Goal: Find specific page/section: Find specific page/section

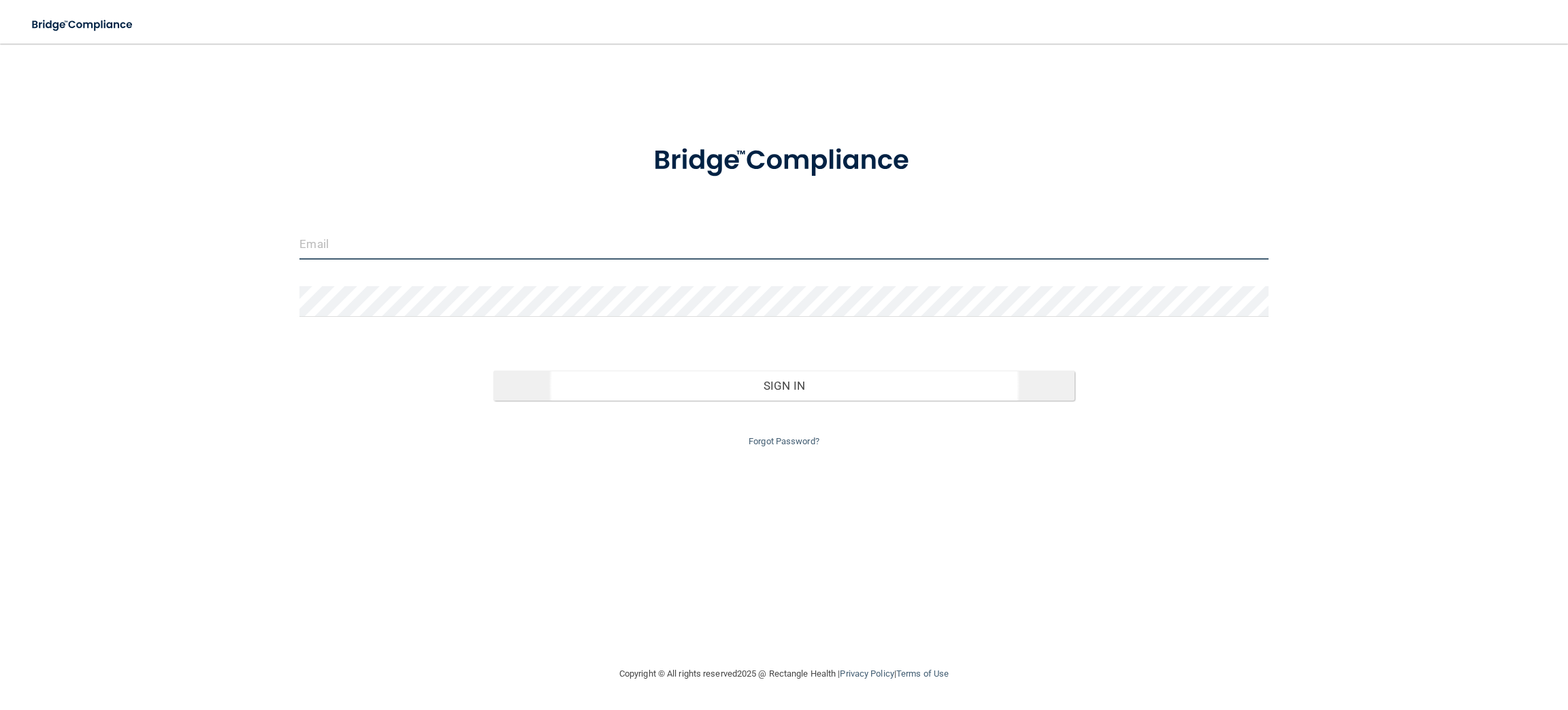
type input "[EMAIL_ADDRESS][DOMAIN_NAME]"
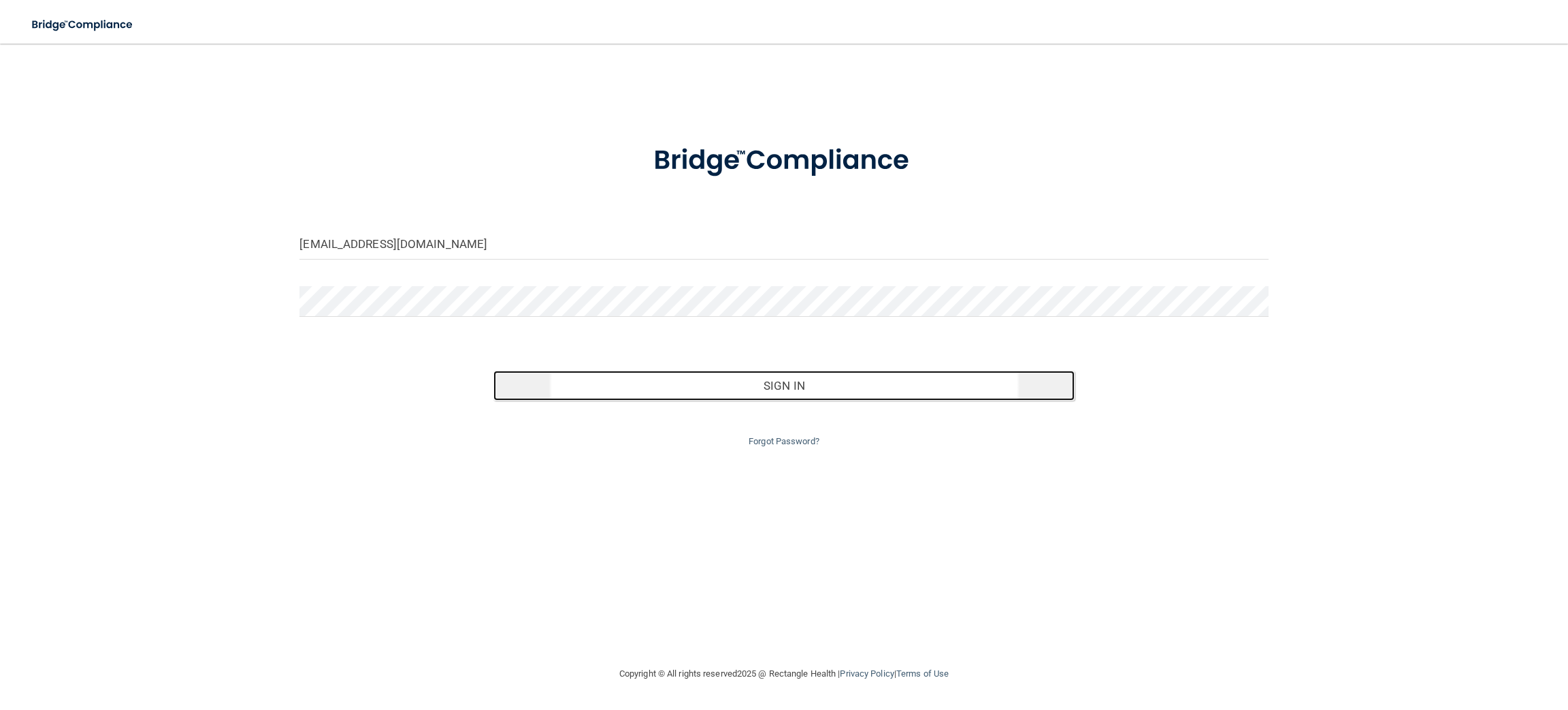
click at [725, 389] on button "Sign In" at bounding box center [784, 386] width 581 height 30
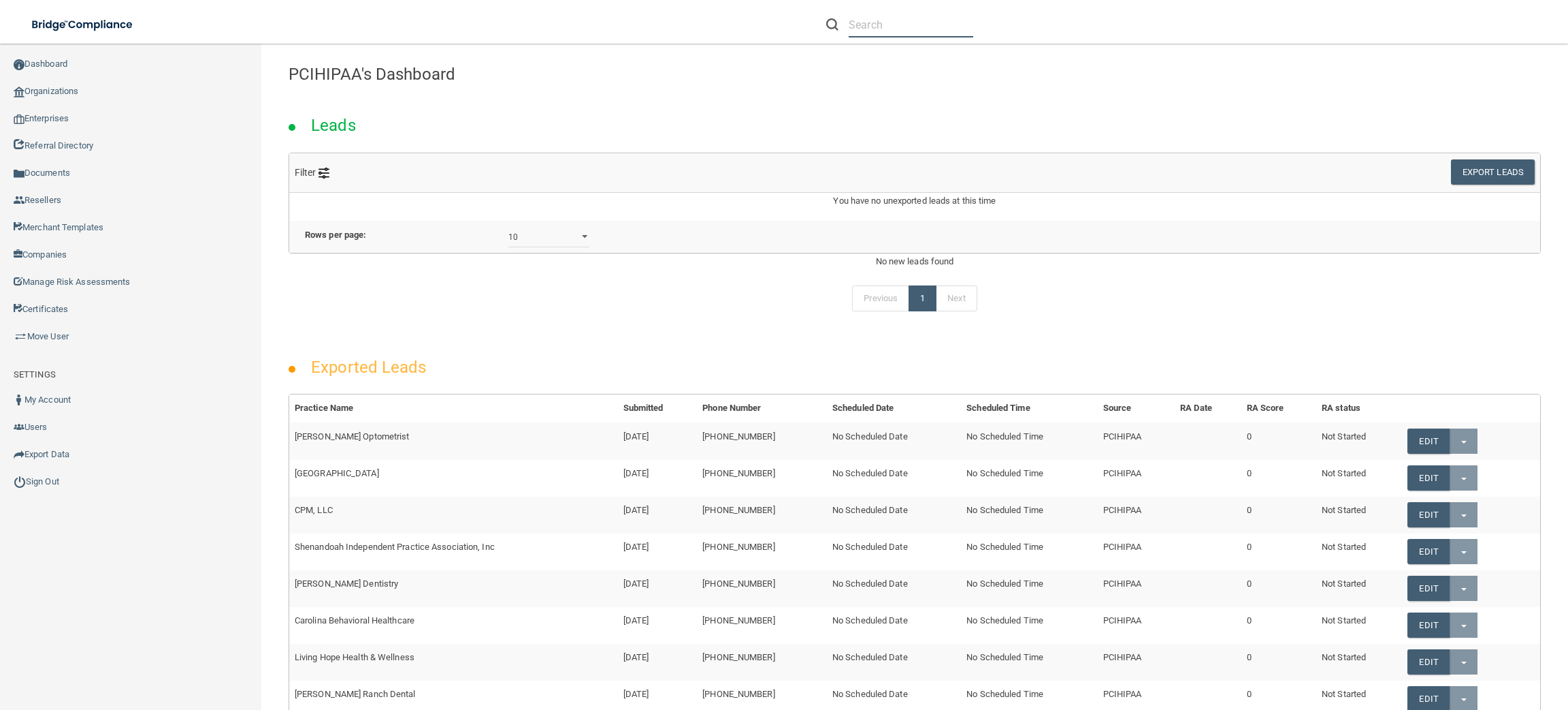
click at [880, 31] on input "text" at bounding box center [910, 25] width 124 height 26
paste input "Sandhills Family Dental"
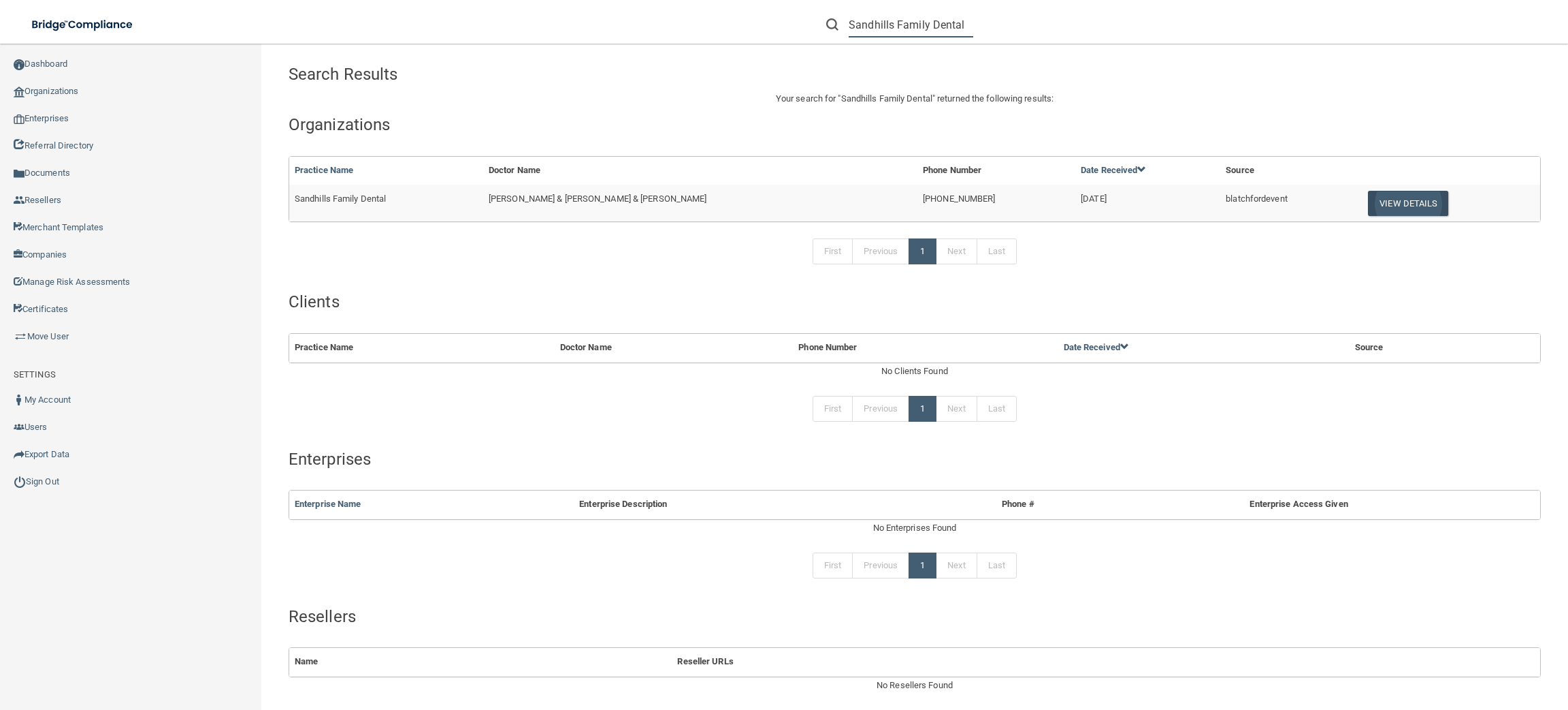
type input "Sandhills Family Dental"
click at [1368, 200] on button "View Details" at bounding box center [1408, 203] width 80 height 26
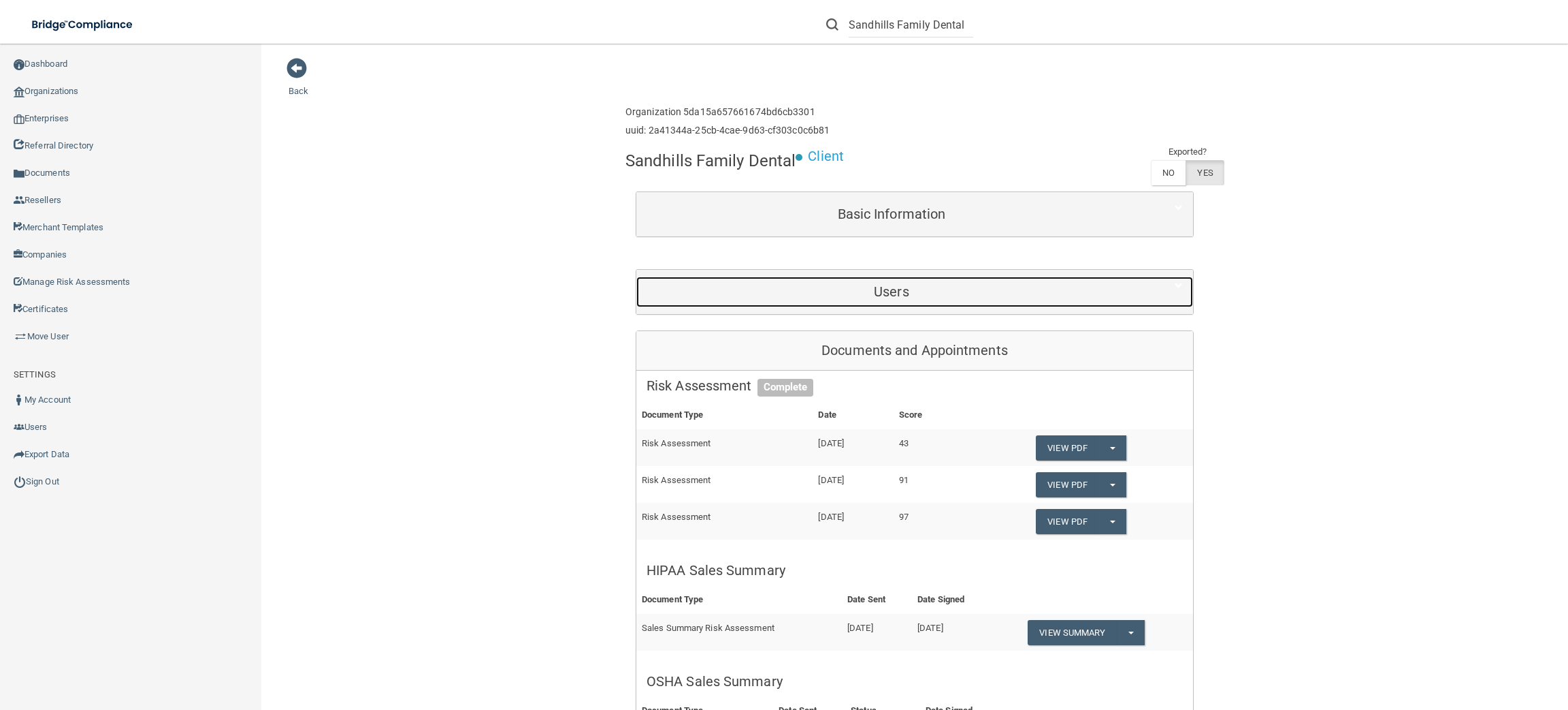
click at [978, 285] on h5 "Users" at bounding box center [891, 291] width 490 height 15
